Goal: Information Seeking & Learning: Learn about a topic

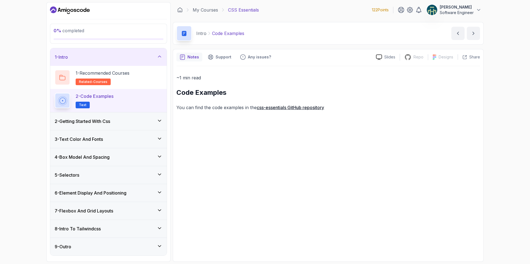
click at [516, 104] on div "0 % completed 1 - Intro 1 - Recommended Courses related-courses 2 - Code Exampl…" at bounding box center [265, 132] width 530 height 264
click at [119, 232] on div "8 - Intro To Tailwindcss" at bounding box center [109, 229] width 108 height 7
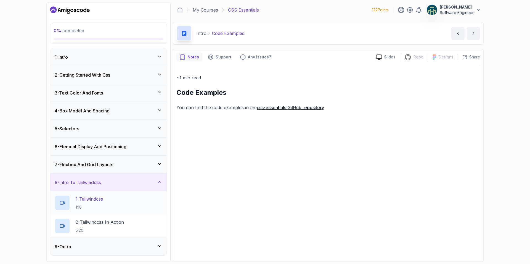
click at [109, 203] on div "1 - Tailwindcss 1:18" at bounding box center [109, 202] width 108 height 15
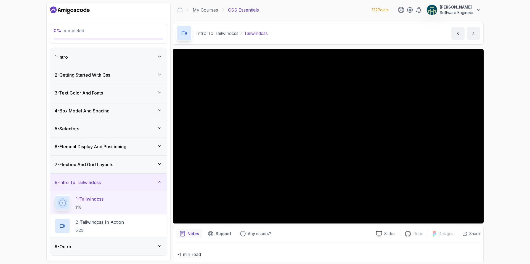
click at [323, 28] on div "Intro To Tailwindcss Tailwindcss Tailwindcss by nelson" at bounding box center [328, 33] width 311 height 23
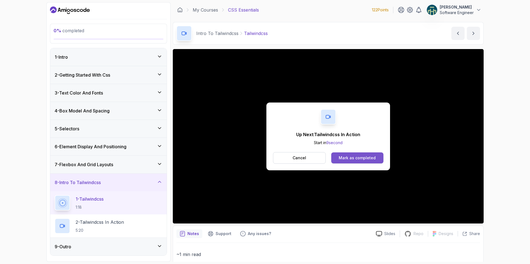
click at [347, 159] on div "Mark as completed" at bounding box center [357, 158] width 37 height 6
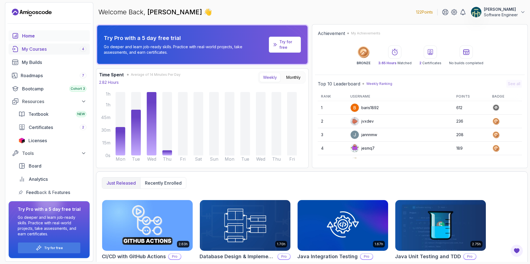
click at [33, 49] on div "My Courses 4" at bounding box center [54, 49] width 65 height 7
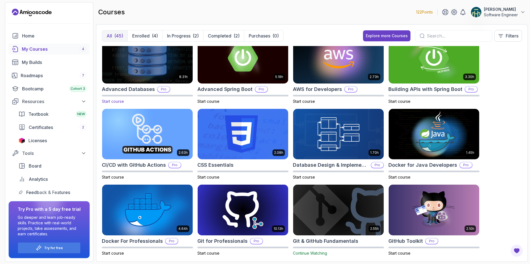
scroll to position [23, 0]
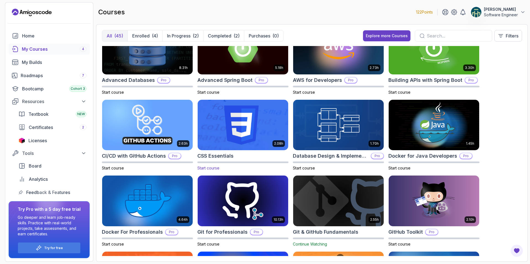
click at [249, 134] on img at bounding box center [242, 125] width 95 height 53
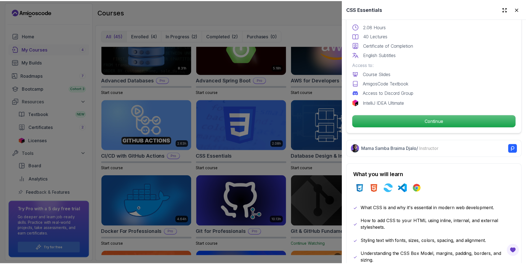
scroll to position [187, 0]
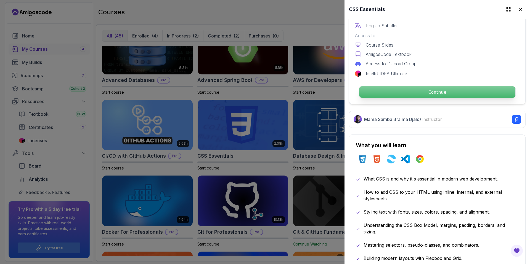
click at [426, 91] on p "Continue" at bounding box center [437, 92] width 156 height 12
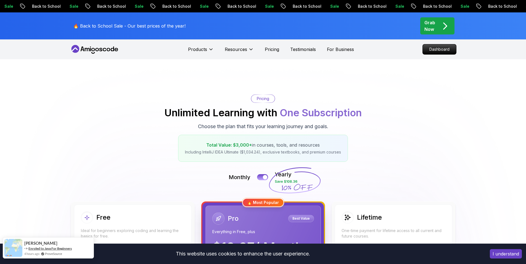
click at [61, 250] on link "Enroled to Java For Beginners" at bounding box center [49, 249] width 43 height 4
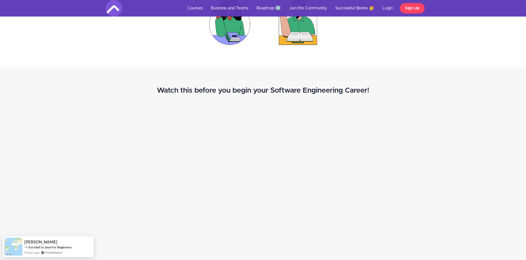
scroll to position [555, 0]
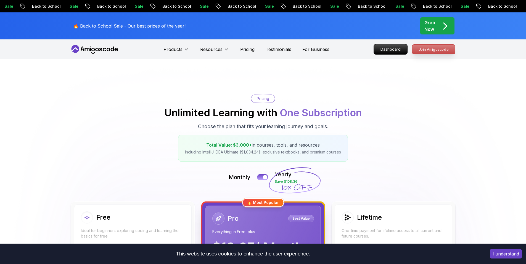
click at [433, 51] on p "Join Amigoscode" at bounding box center [433, 49] width 43 height 9
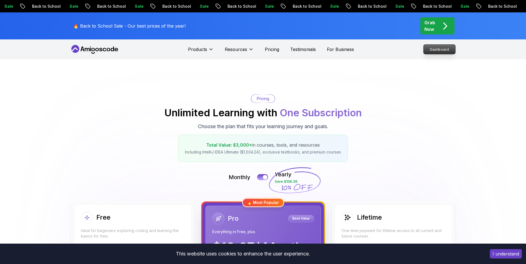
click at [431, 49] on p "Dashboard" at bounding box center [439, 49] width 32 height 9
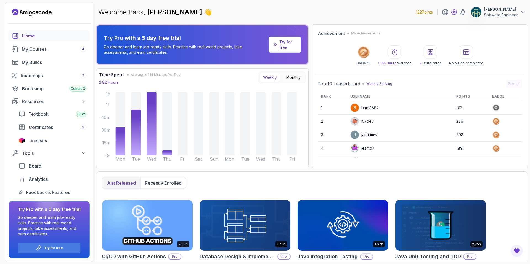
click at [457, 11] on icon at bounding box center [454, 12] width 7 height 7
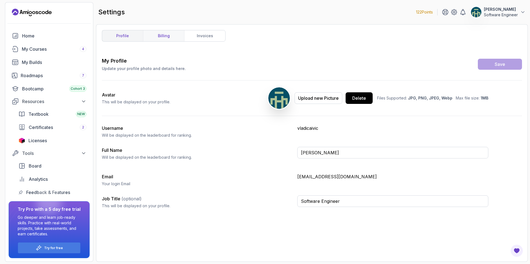
click at [156, 40] on link "billing" at bounding box center [163, 35] width 41 height 11
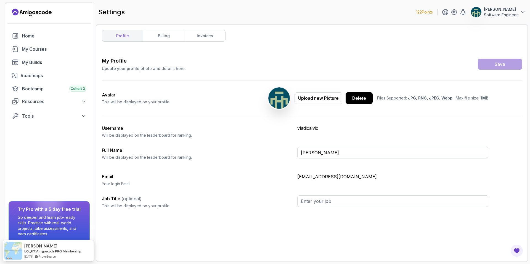
type input "Software Engineer"
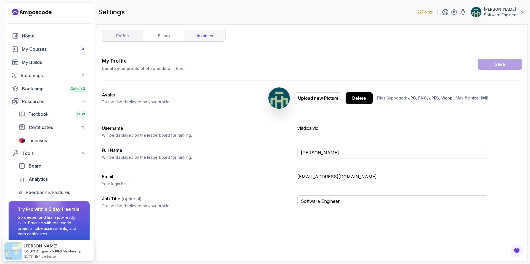
click at [208, 37] on link "invoices" at bounding box center [204, 35] width 41 height 11
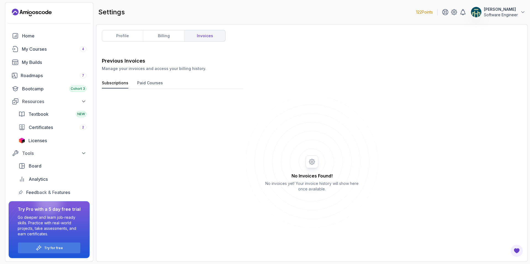
click at [148, 84] on button "Paid Courses" at bounding box center [150, 84] width 26 height 8
click at [117, 87] on button "Subscriptions" at bounding box center [115, 84] width 26 height 8
click at [59, 52] on link "My Courses 4" at bounding box center [49, 49] width 81 height 11
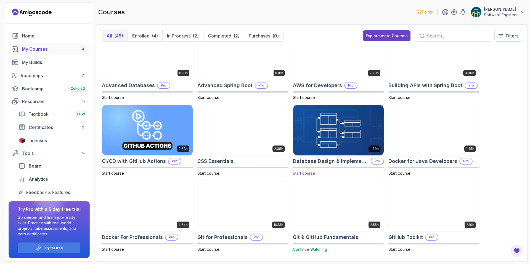
scroll to position [23, 0]
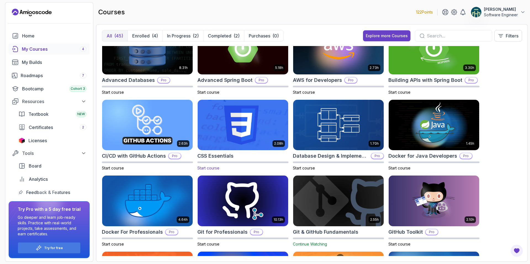
click at [208, 170] on span "Start course" at bounding box center [208, 168] width 22 height 5
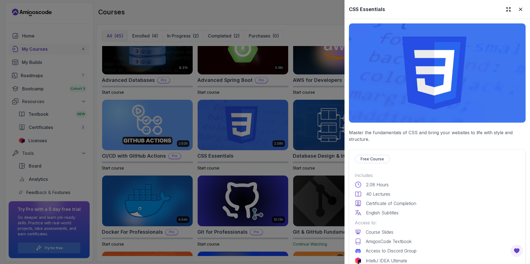
click at [369, 157] on p "Free Course" at bounding box center [371, 160] width 23 height 6
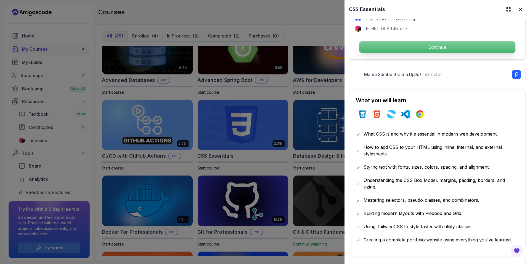
scroll to position [116, 0]
